Goal: Task Accomplishment & Management: Manage account settings

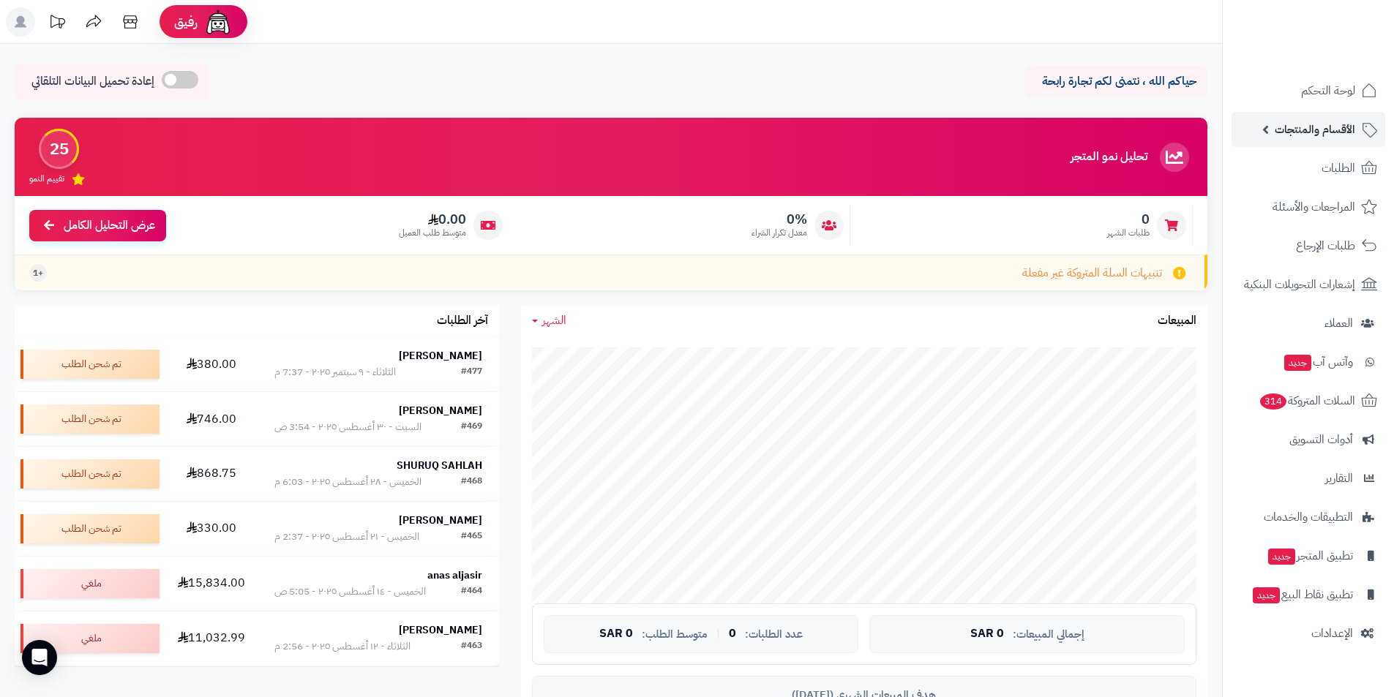
click at [1316, 138] on span "الأقسام والمنتجات" at bounding box center [1315, 129] width 81 height 20
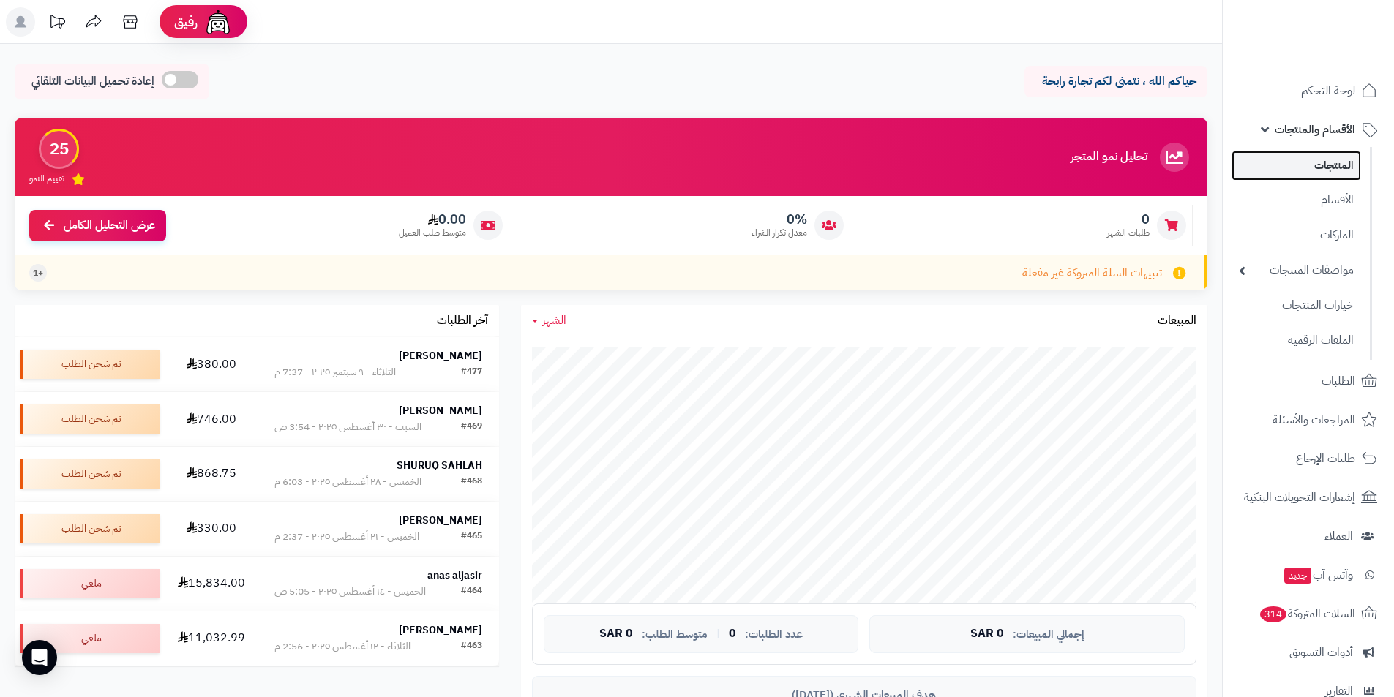
click at [1324, 171] on link "المنتجات" at bounding box center [1297, 166] width 130 height 30
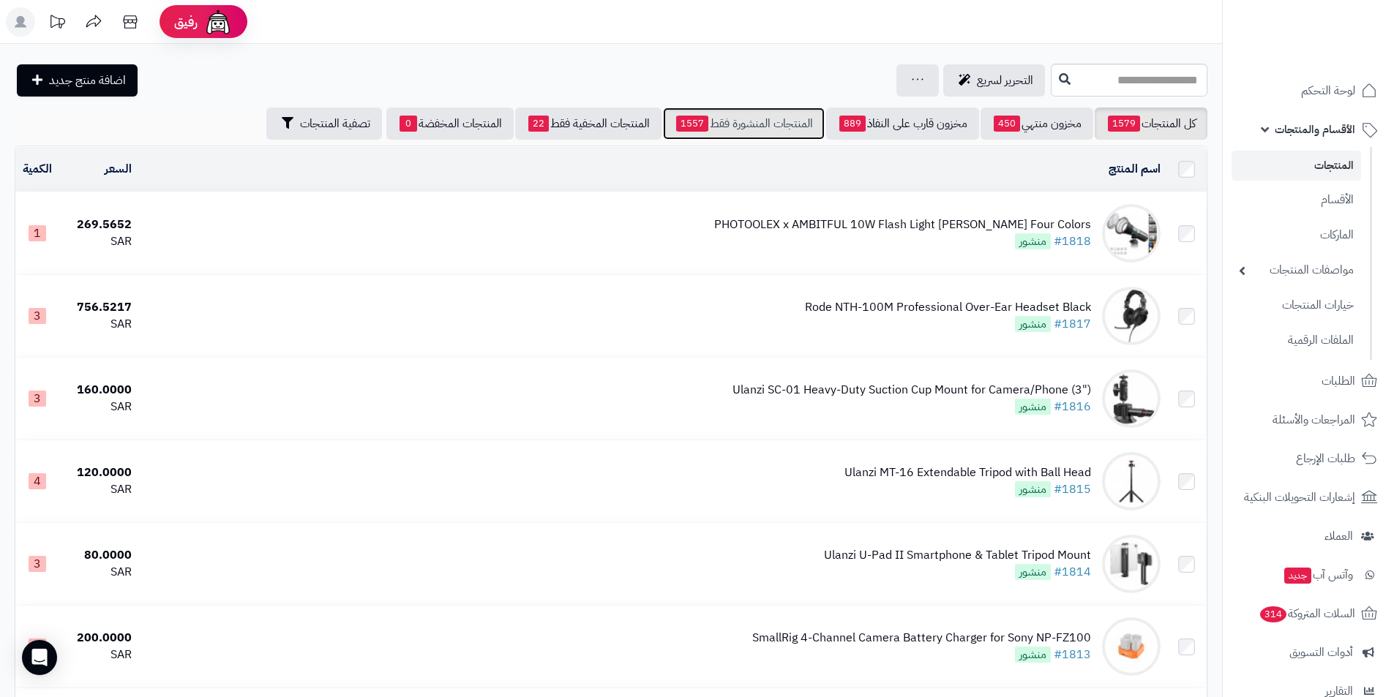
click at [726, 119] on link "المنتجات المنشورة فقط 1557" at bounding box center [744, 124] width 162 height 32
click at [905, 28] on header "رفيق ! الطلبات معالجة مكتمل إرجاع المنتجات العملاء المتواجدون الان 579 عملاء من…" at bounding box center [697, 22] width 1394 height 44
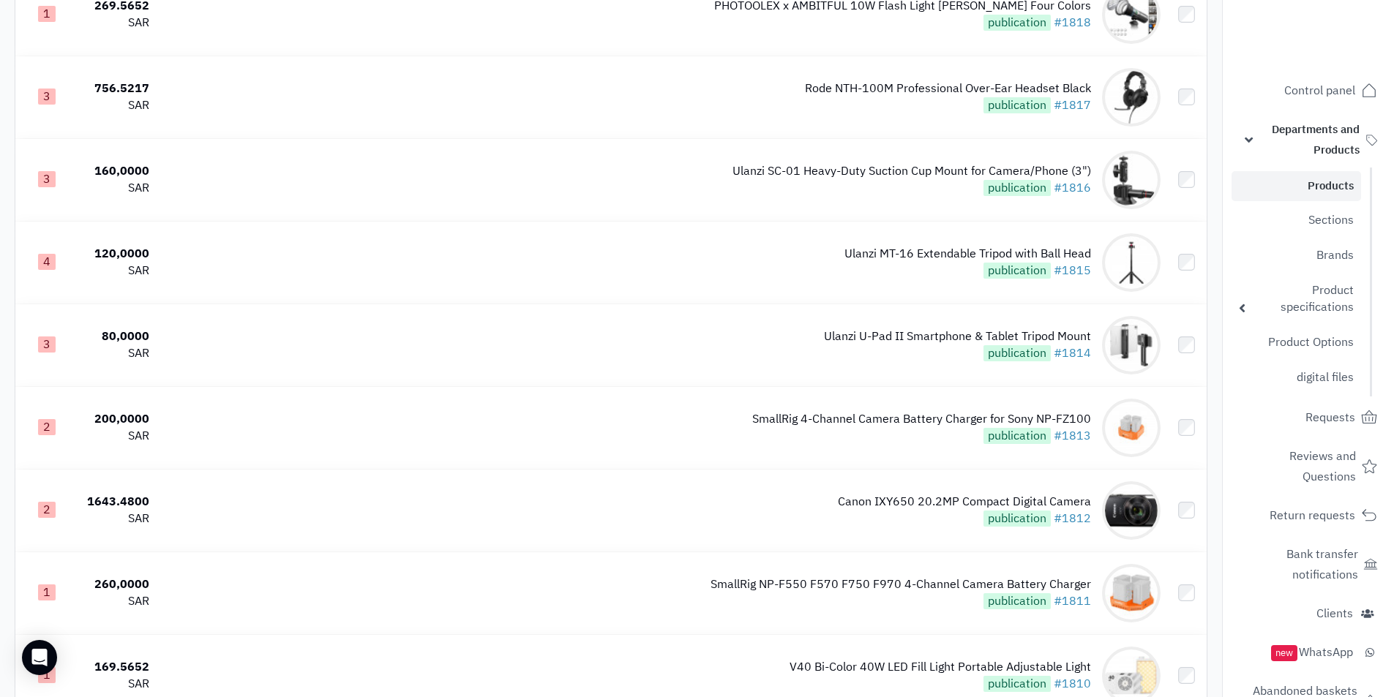
scroll to position [220, 0]
